Goal: Contribute content

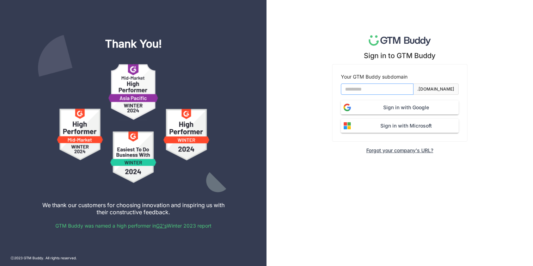
click at [396, 89] on input at bounding box center [377, 89] width 73 height 11
type input "*******"
click at [341, 101] on button "Sign in with Google" at bounding box center [400, 108] width 118 height 14
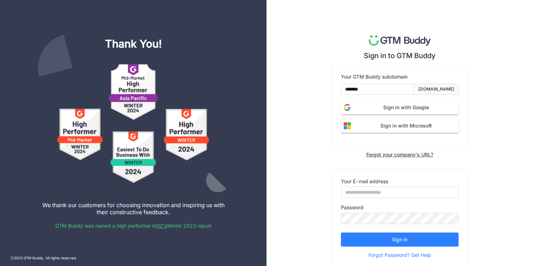
click at [399, 107] on span "Sign in with Google" at bounding box center [406, 108] width 105 height 8
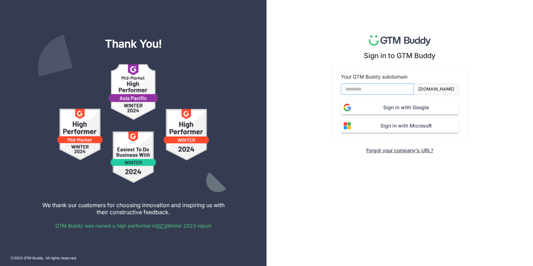
click at [362, 91] on input at bounding box center [377, 89] width 73 height 11
type input "*******"
click at [384, 105] on span "Sign in with Google" at bounding box center [406, 108] width 105 height 8
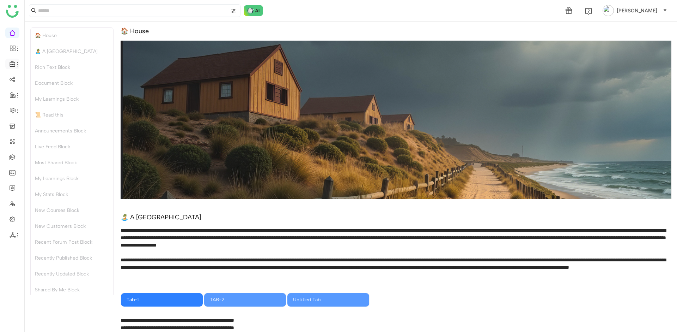
click at [13, 64] on icon at bounding box center [13, 64] width 6 height 6
click at [41, 104] on link "Library" at bounding box center [49, 104] width 46 height 5
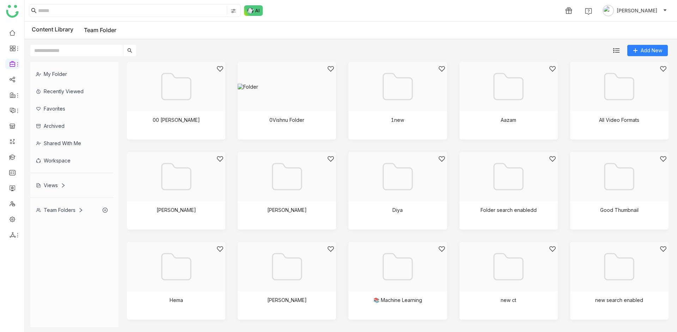
click at [53, 75] on div "My Folder" at bounding box center [71, 73] width 83 height 17
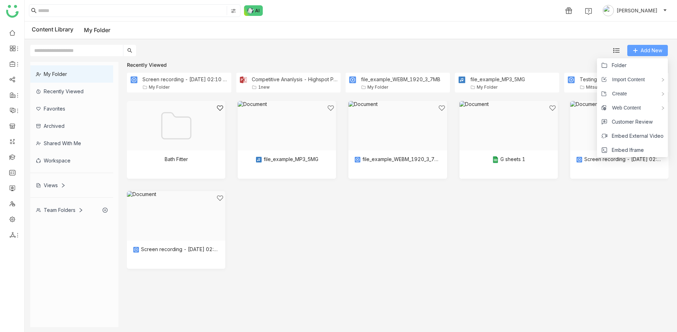
click at [634, 54] on button "Add New" at bounding box center [647, 50] width 41 height 11
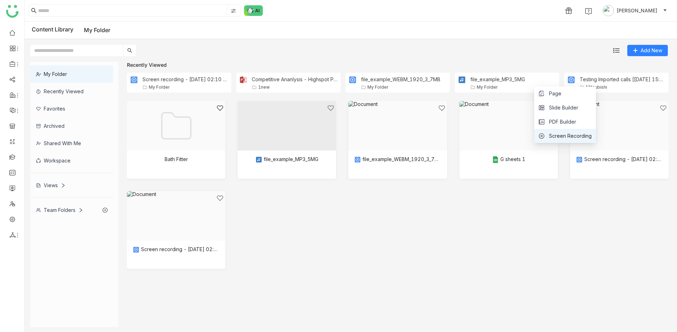
click at [581, 138] on span "Screen Recording" at bounding box center [570, 136] width 43 height 8
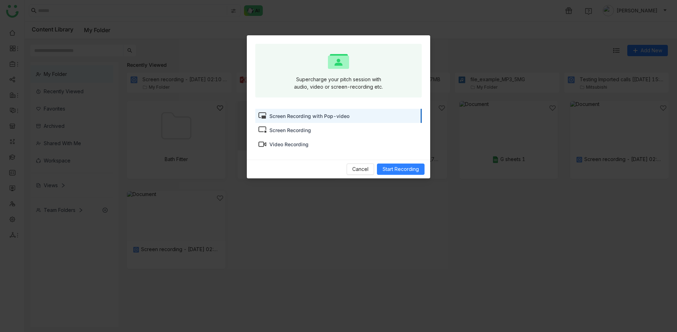
click at [299, 131] on div "Screen Recording" at bounding box center [290, 129] width 42 height 7
click at [299, 130] on div "Screen Recording" at bounding box center [290, 129] width 42 height 7
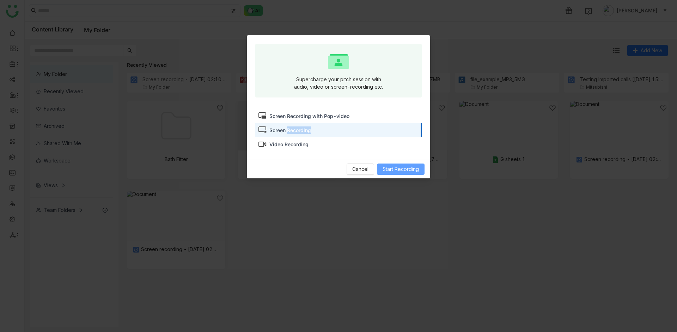
click at [398, 171] on span "Start Recording" at bounding box center [401, 169] width 36 height 8
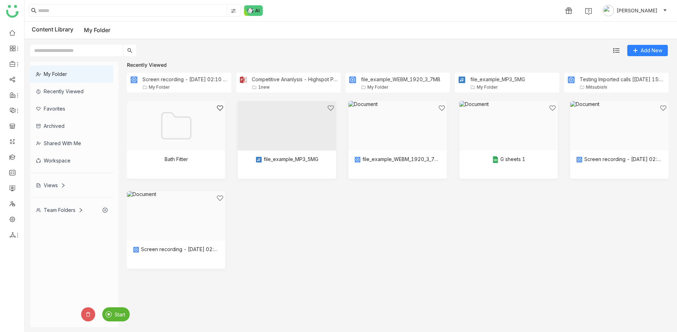
click at [111, 311] on img at bounding box center [108, 314] width 6 height 6
click at [89, 317] on div "Stop" at bounding box center [94, 314] width 26 height 14
click at [312, 229] on div at bounding box center [284, 224] width 86 height 60
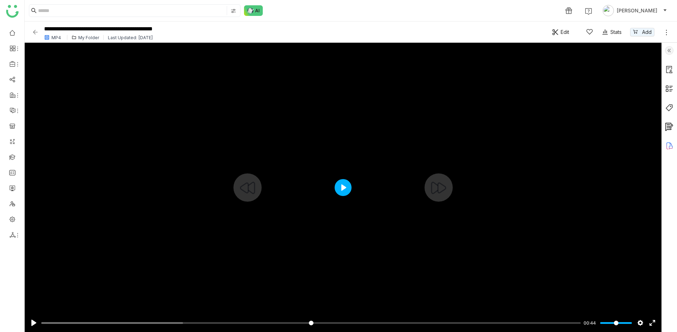
click at [346, 182] on button "Play" at bounding box center [343, 187] width 17 height 17
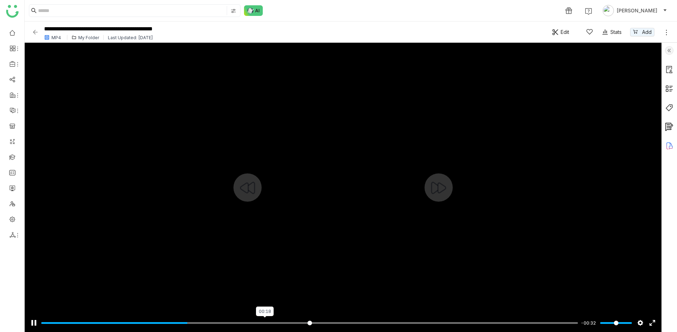
click at [265, 322] on input "Seek" at bounding box center [309, 322] width 537 height 7
click at [397, 322] on input "Seek" at bounding box center [309, 322] width 537 height 7
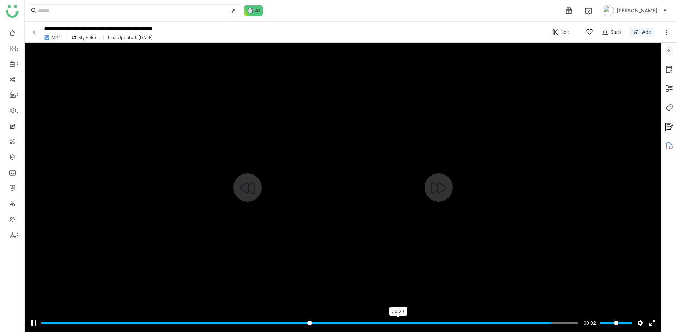
click at [364, 269] on div at bounding box center [343, 187] width 637 height 289
click at [365, 268] on div at bounding box center [343, 187] width 637 height 289
click at [363, 259] on div at bounding box center [343, 187] width 637 height 289
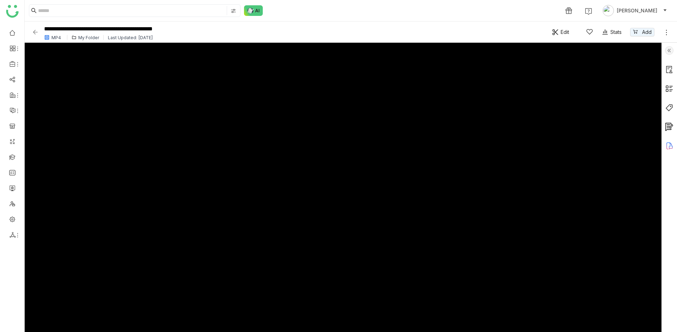
type input "*****"
